Goal: Task Accomplishment & Management: Manage account settings

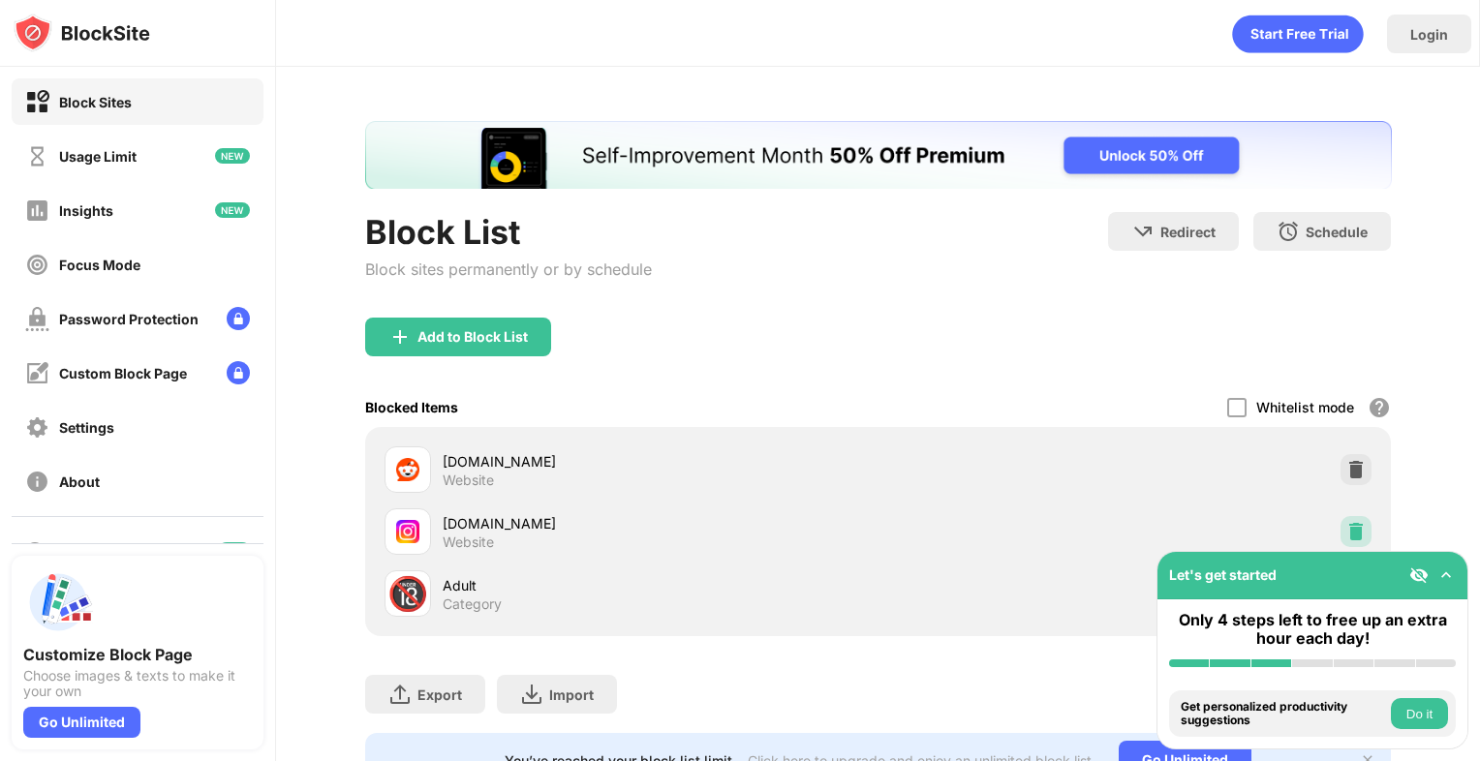
click at [1340, 517] on div at bounding box center [1355, 531] width 31 height 31
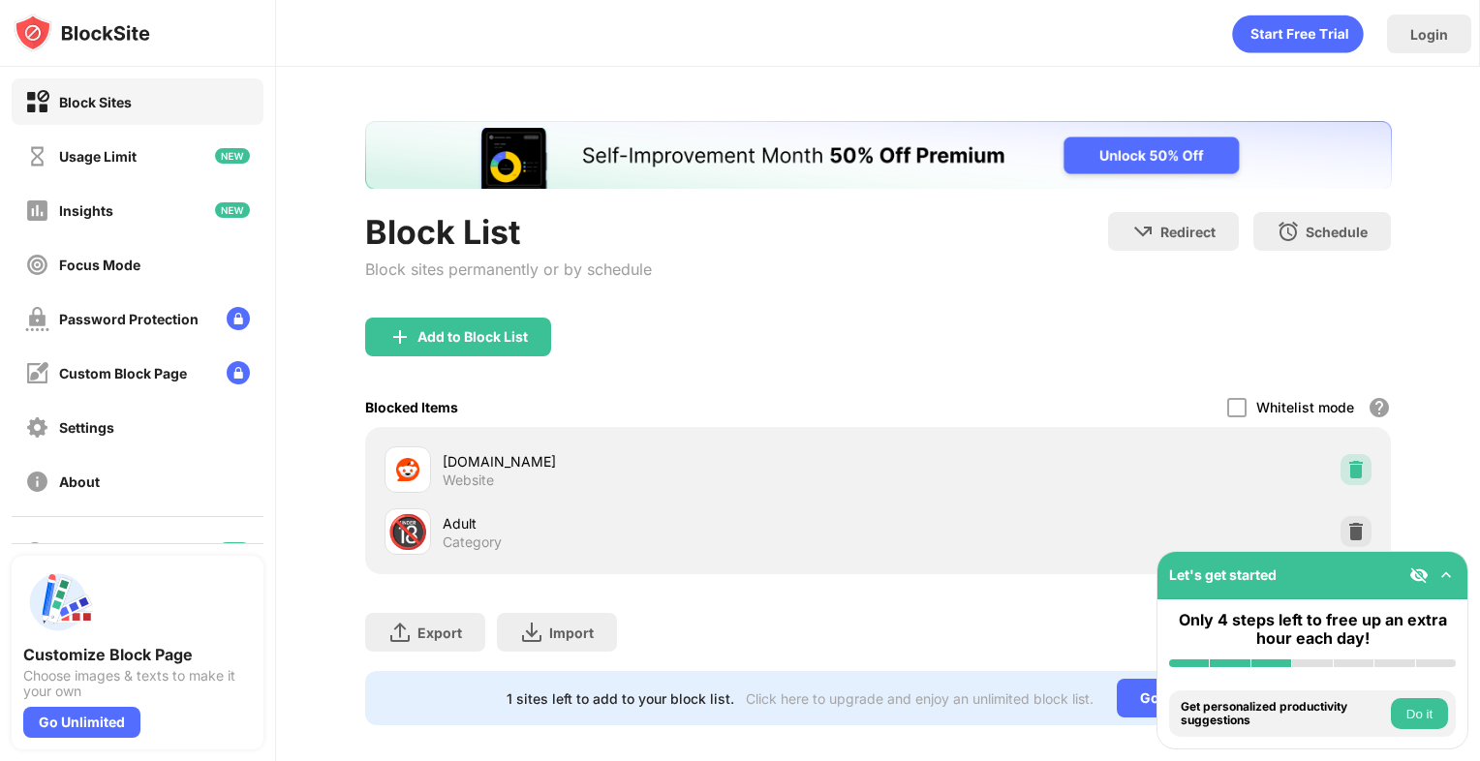
click at [1353, 471] on div at bounding box center [1355, 469] width 31 height 31
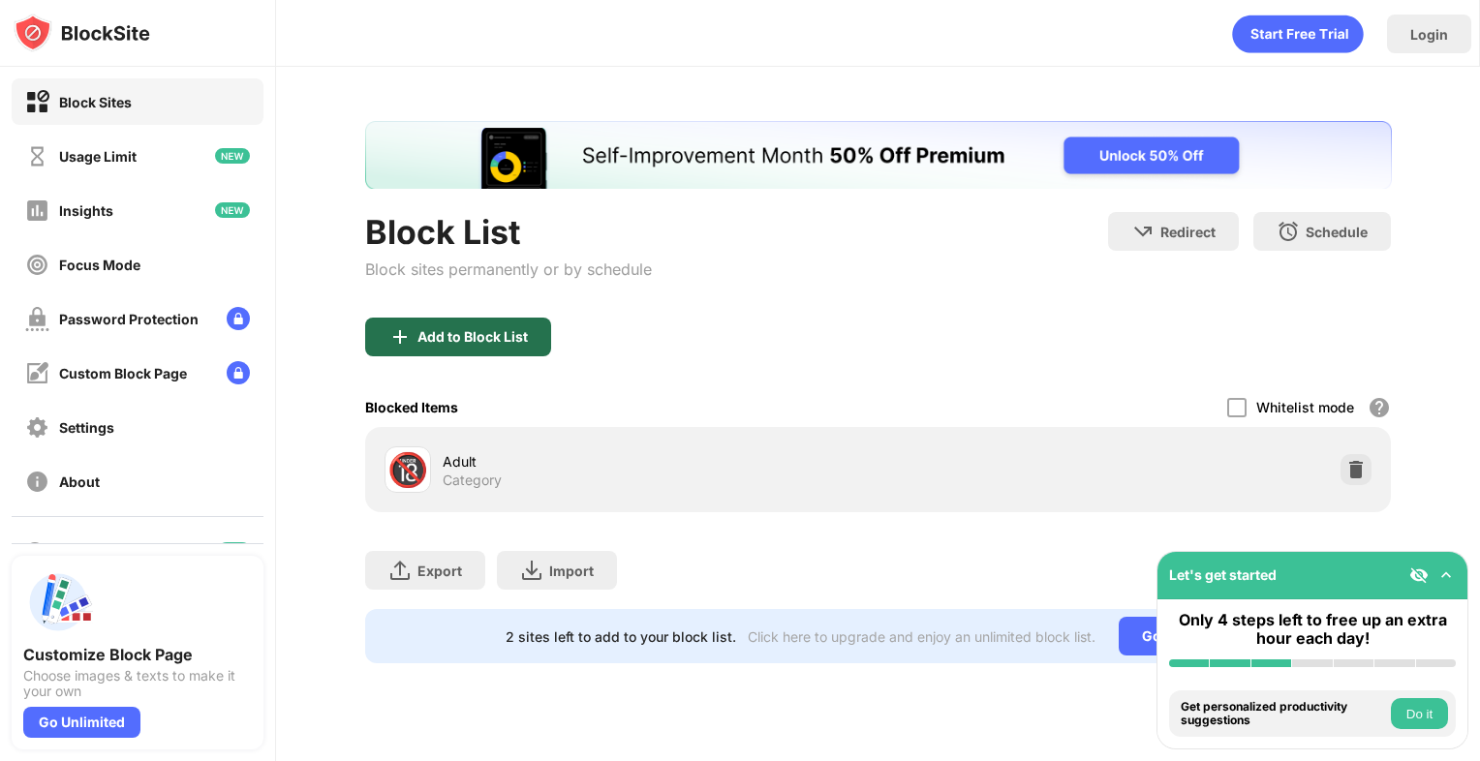
click at [436, 331] on div "Add to Block List" at bounding box center [472, 336] width 110 height 15
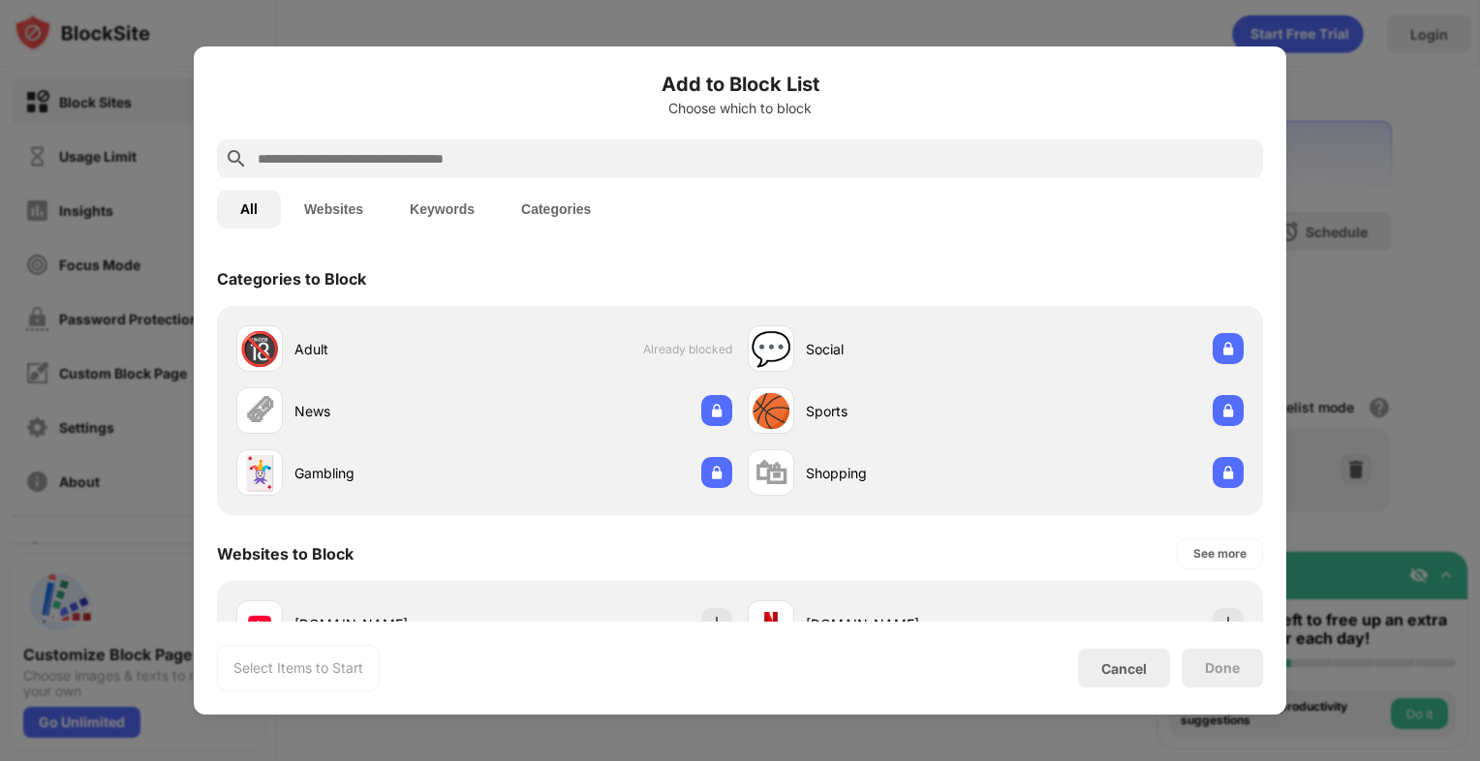
click at [328, 171] on div at bounding box center [740, 158] width 1046 height 39
click at [329, 168] on input "text" at bounding box center [755, 158] width 999 height 23
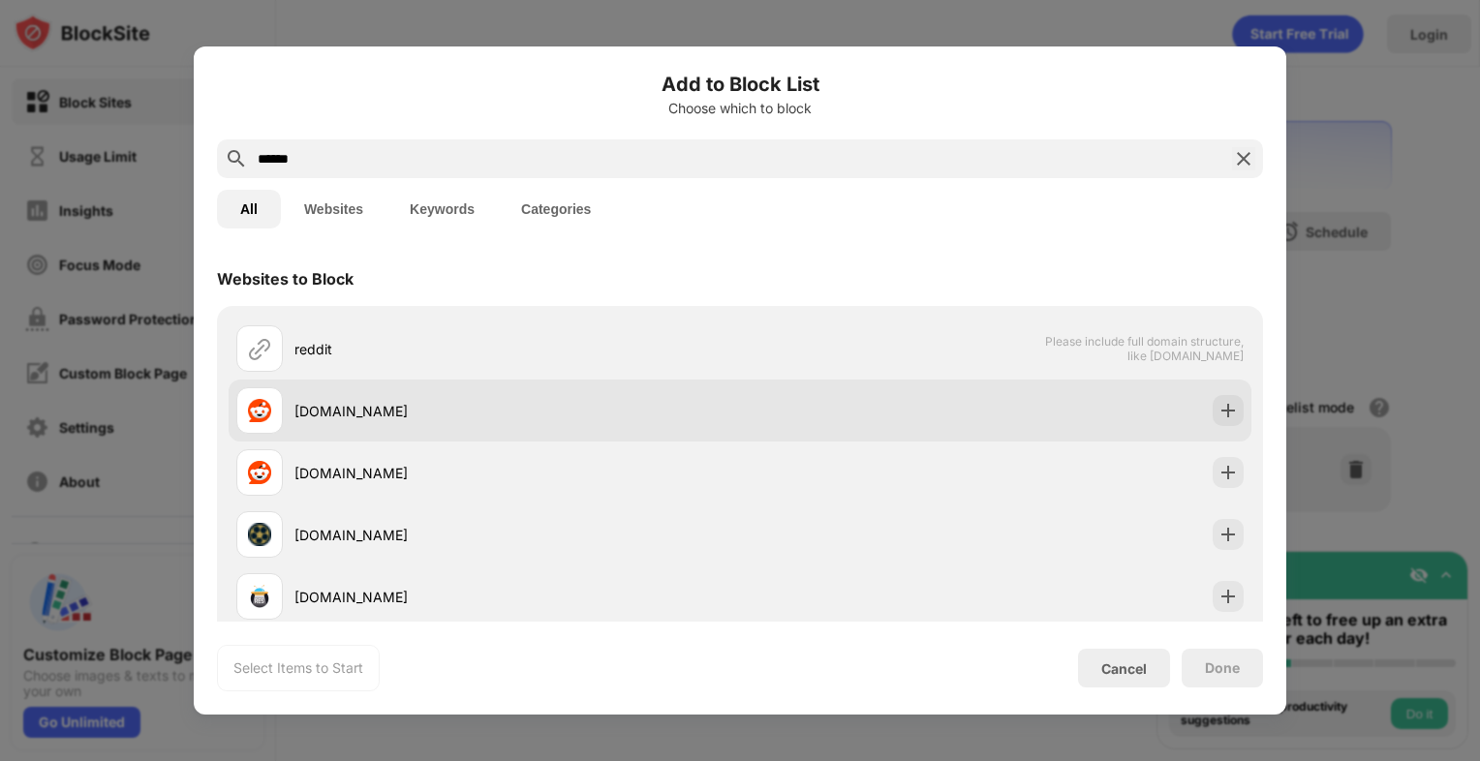
type input "******"
click at [306, 407] on div "[DOMAIN_NAME]" at bounding box center [516, 411] width 445 height 20
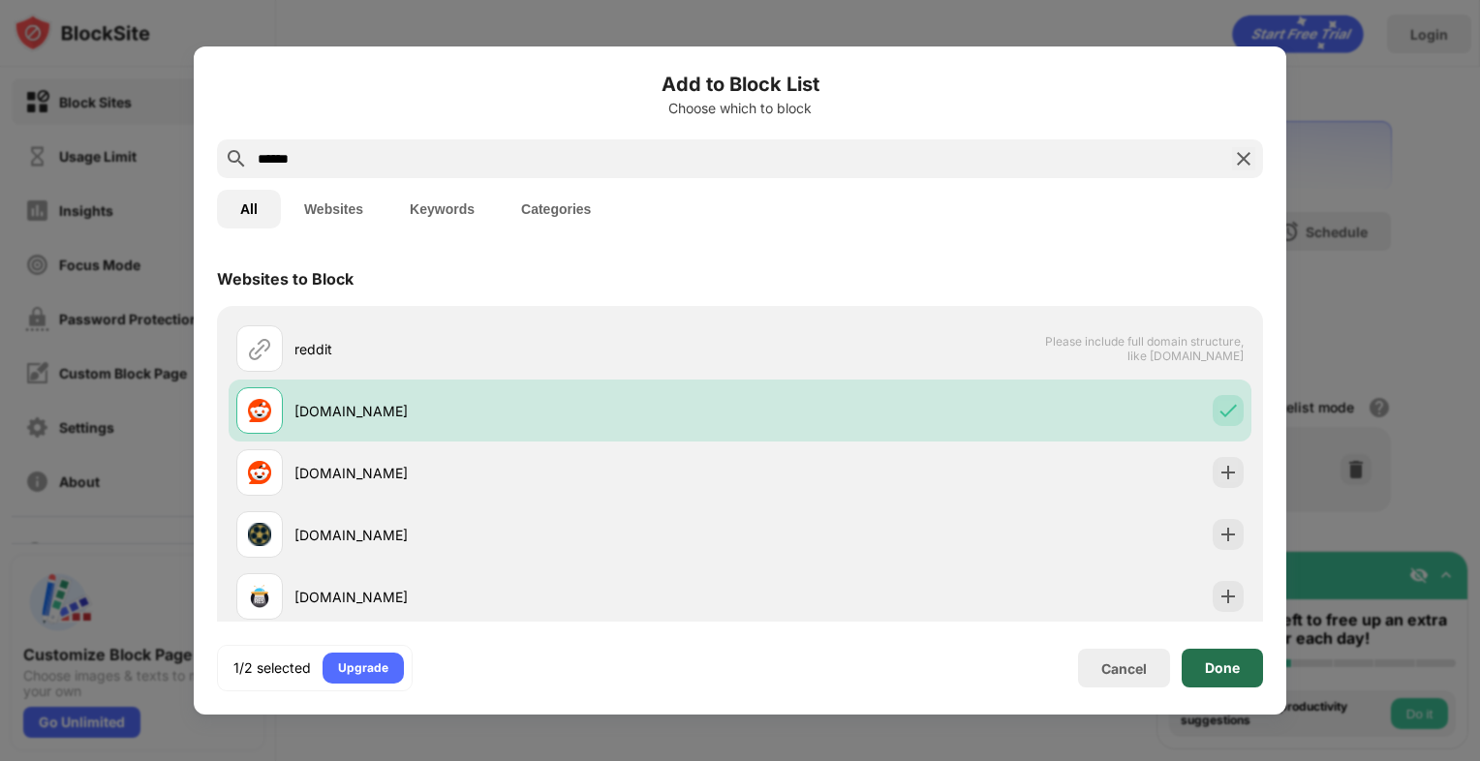
click at [1224, 667] on div "Done" at bounding box center [1222, 667] width 35 height 15
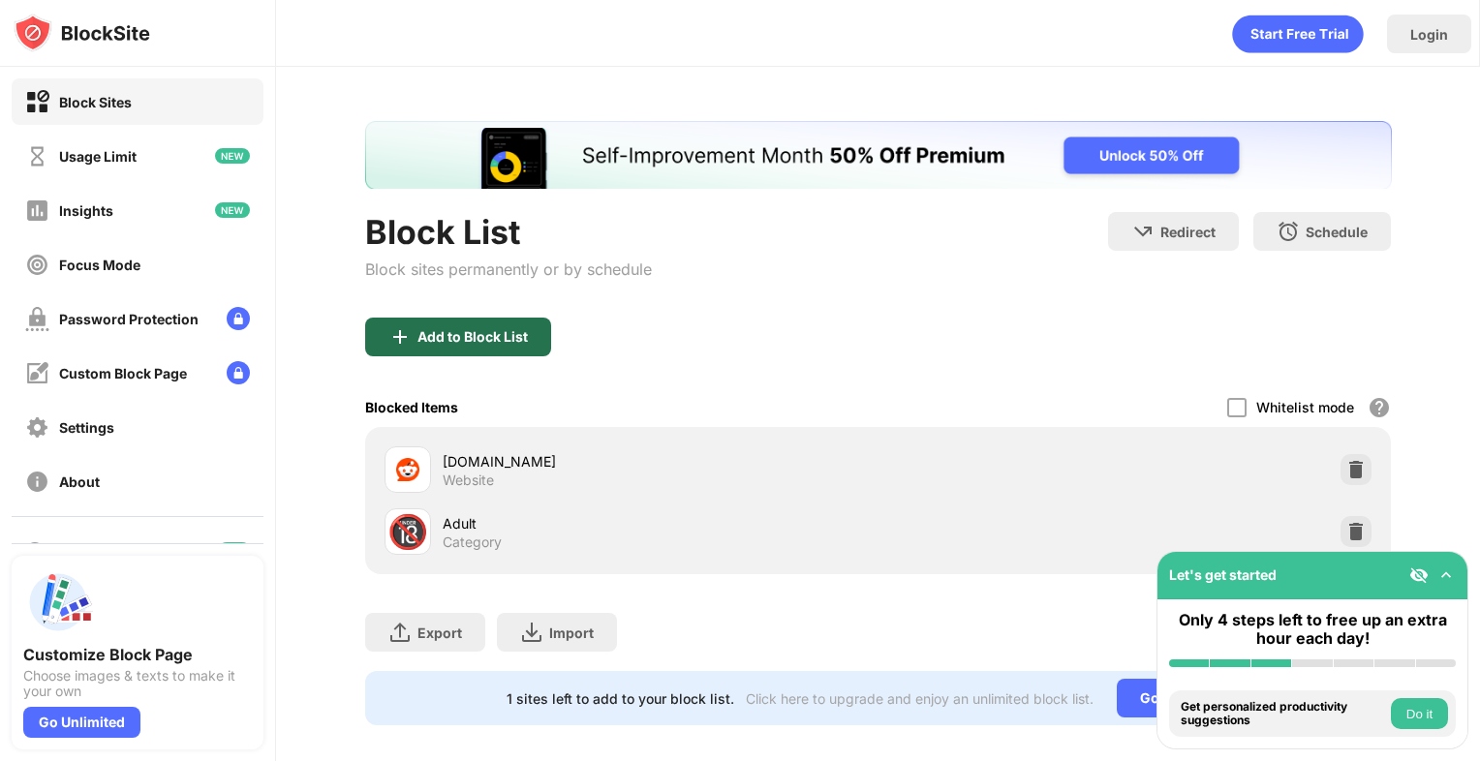
click at [502, 335] on div "Add to Block List" at bounding box center [472, 336] width 110 height 15
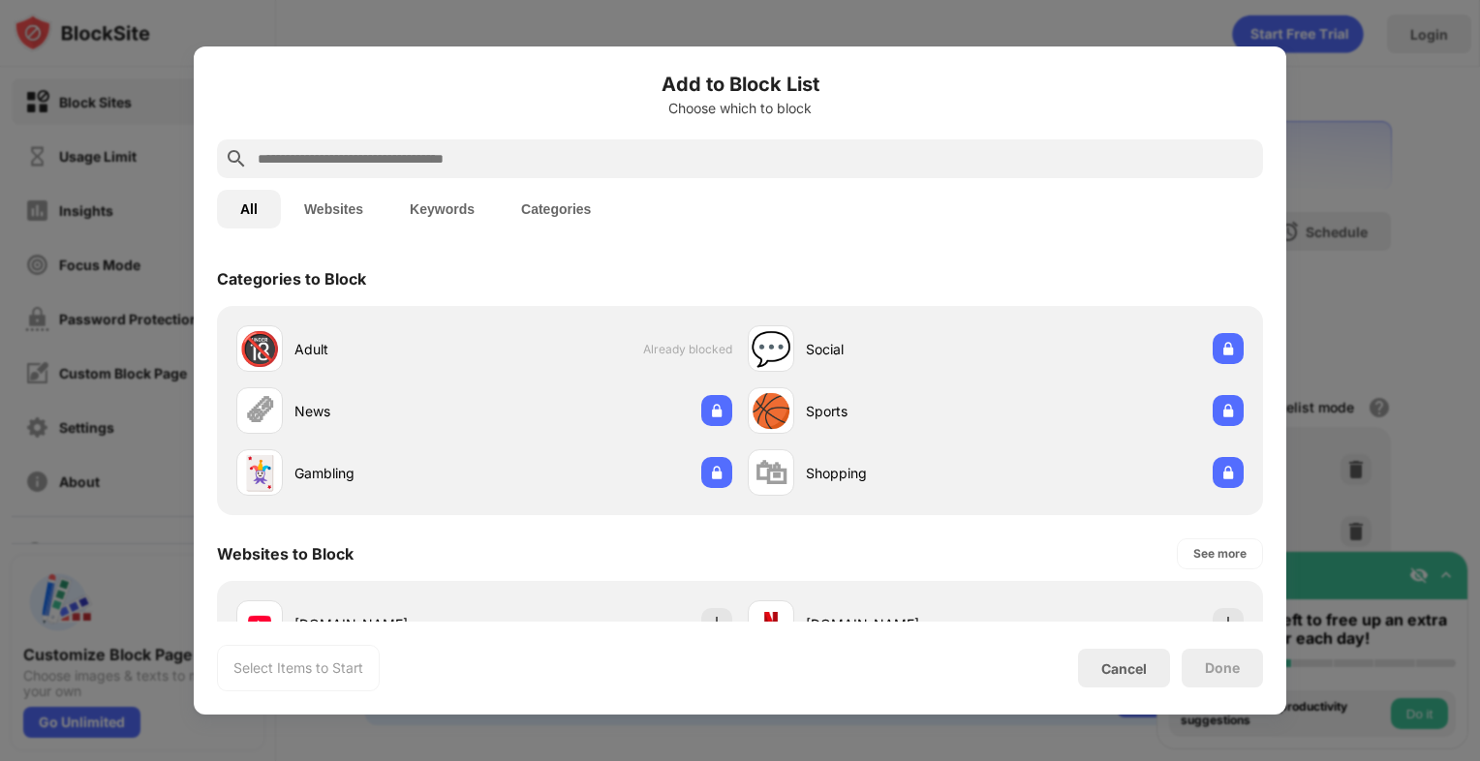
click at [369, 147] on input "text" at bounding box center [755, 158] width 999 height 23
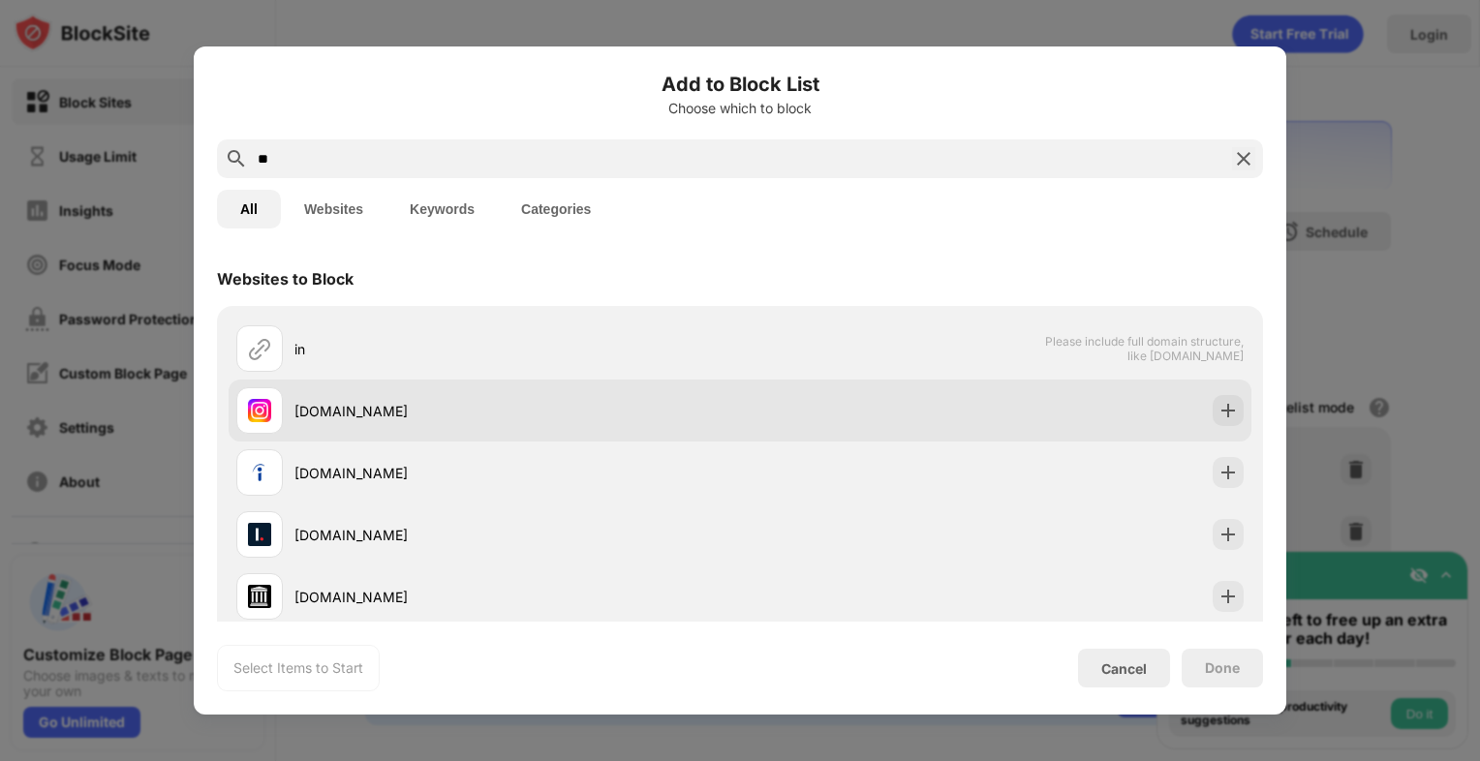
type input "**"
click at [346, 426] on div "[DOMAIN_NAME]" at bounding box center [488, 410] width 504 height 46
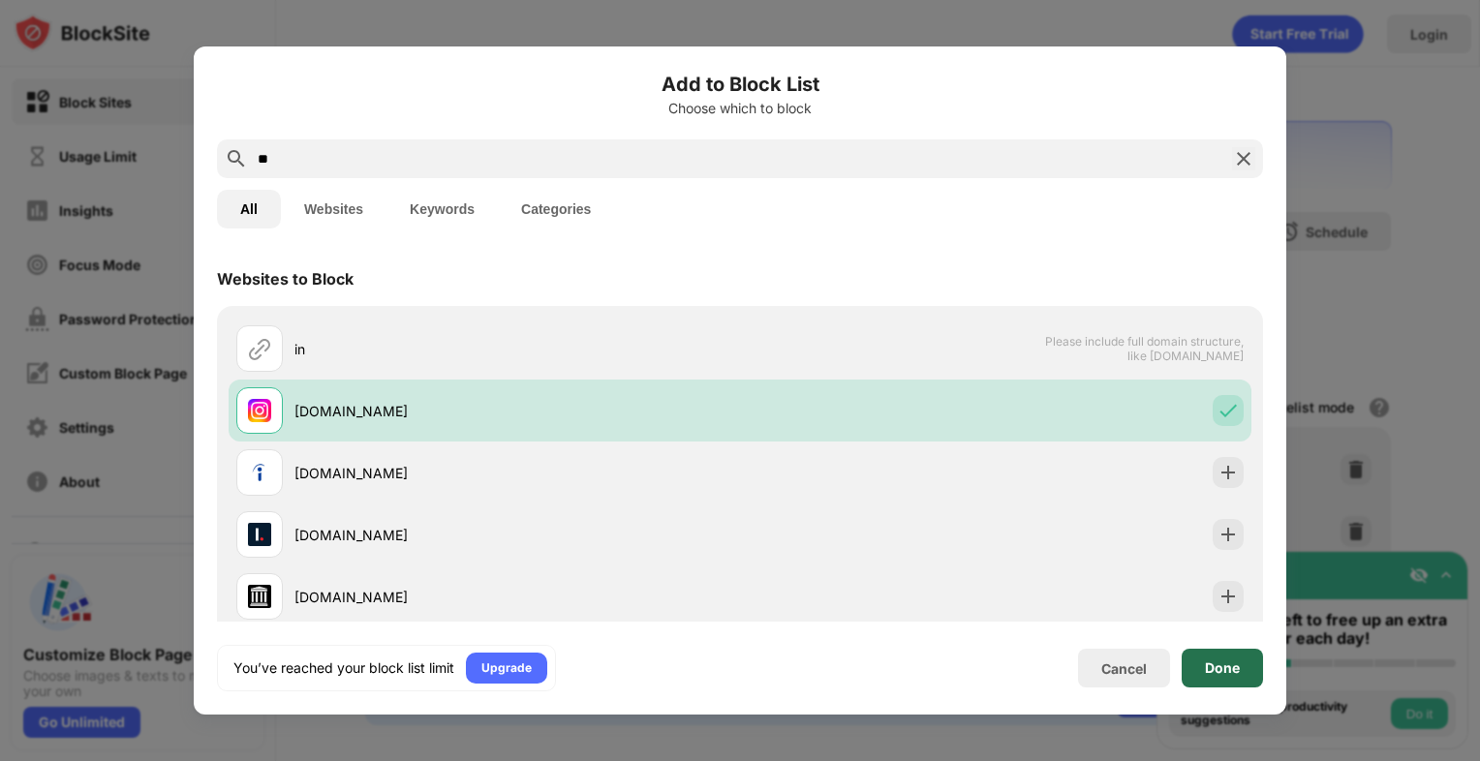
click at [1208, 676] on div "Done" at bounding box center [1221, 668] width 81 height 39
